Goal: Information Seeking & Learning: Learn about a topic

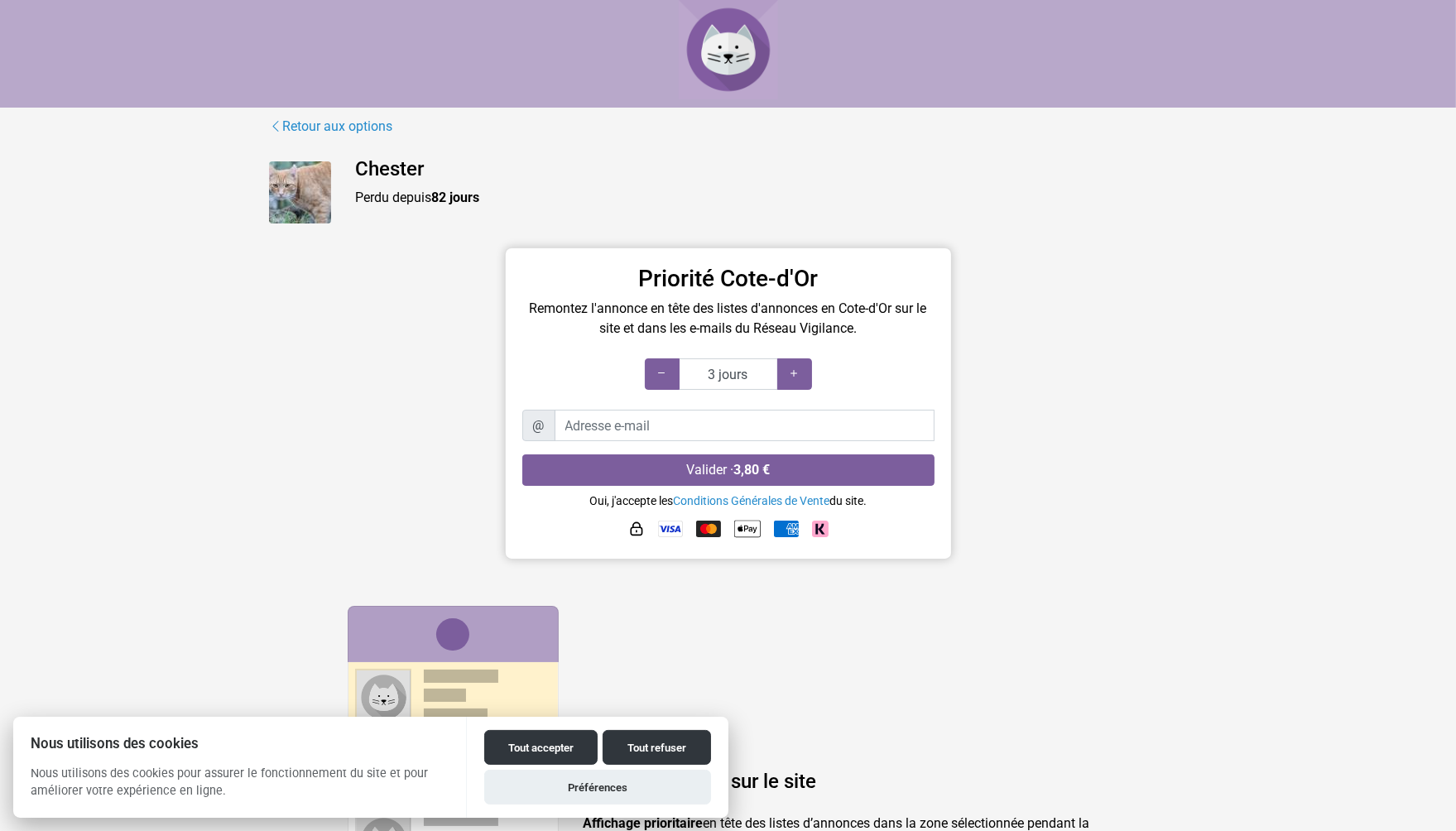
click at [298, 197] on img at bounding box center [300, 192] width 62 height 62
click at [356, 123] on link "Retour aux options" at bounding box center [331, 127] width 125 height 22
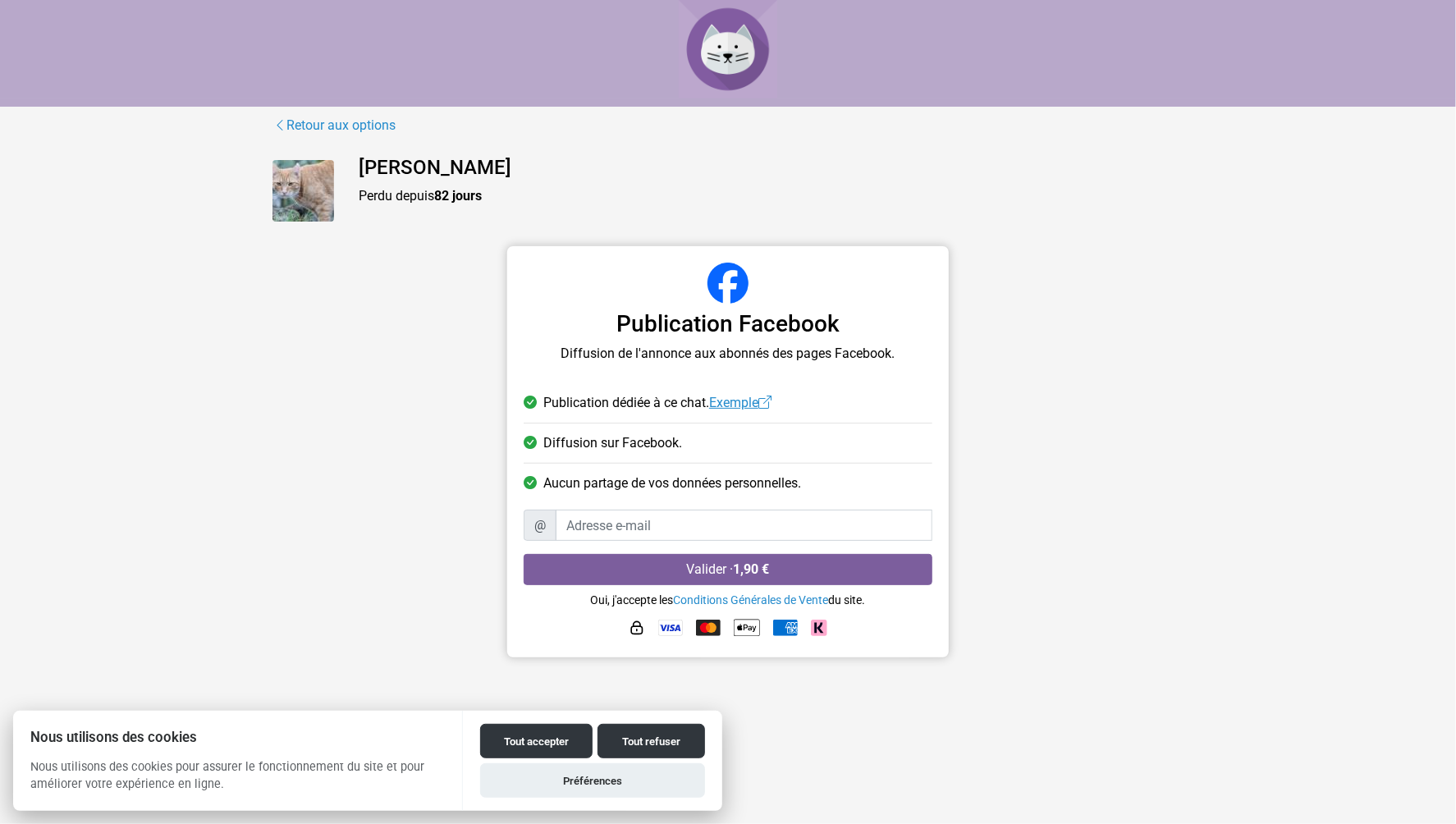
click at [745, 405] on link "Exemple" at bounding box center [740, 403] width 62 height 16
